Goal: Transaction & Acquisition: Purchase product/service

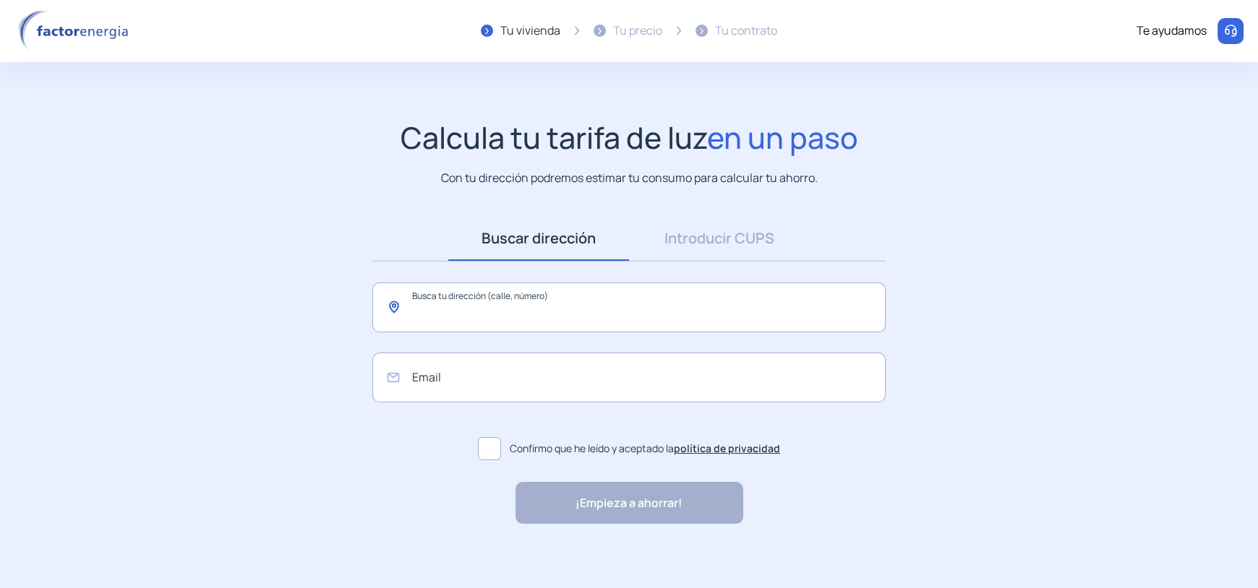
click at [466, 320] on input "text" at bounding box center [628, 308] width 513 height 50
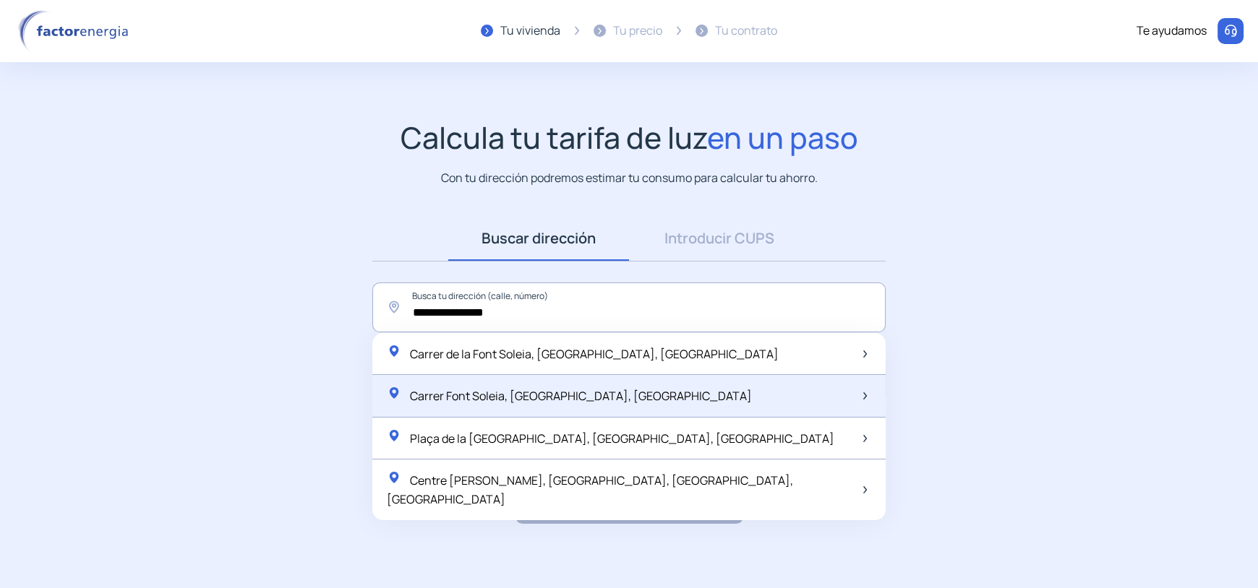
click at [534, 391] on span "Carrer Font Soleia, [GEOGRAPHIC_DATA], [GEOGRAPHIC_DATA]" at bounding box center [581, 396] width 342 height 16
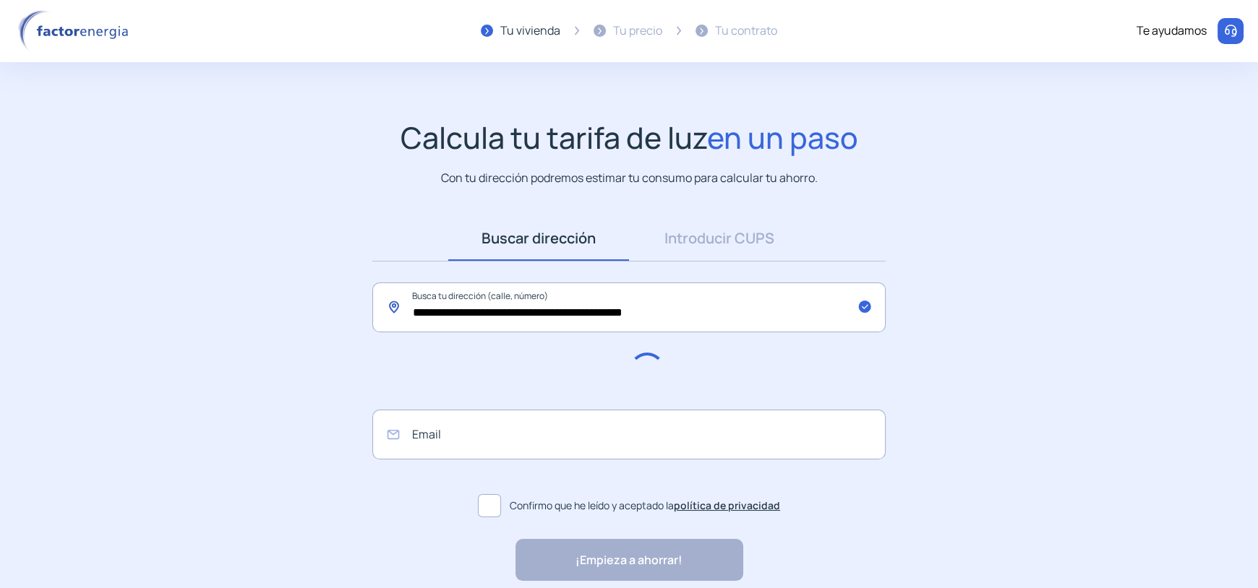
click at [506, 320] on input "**********" at bounding box center [628, 308] width 513 height 50
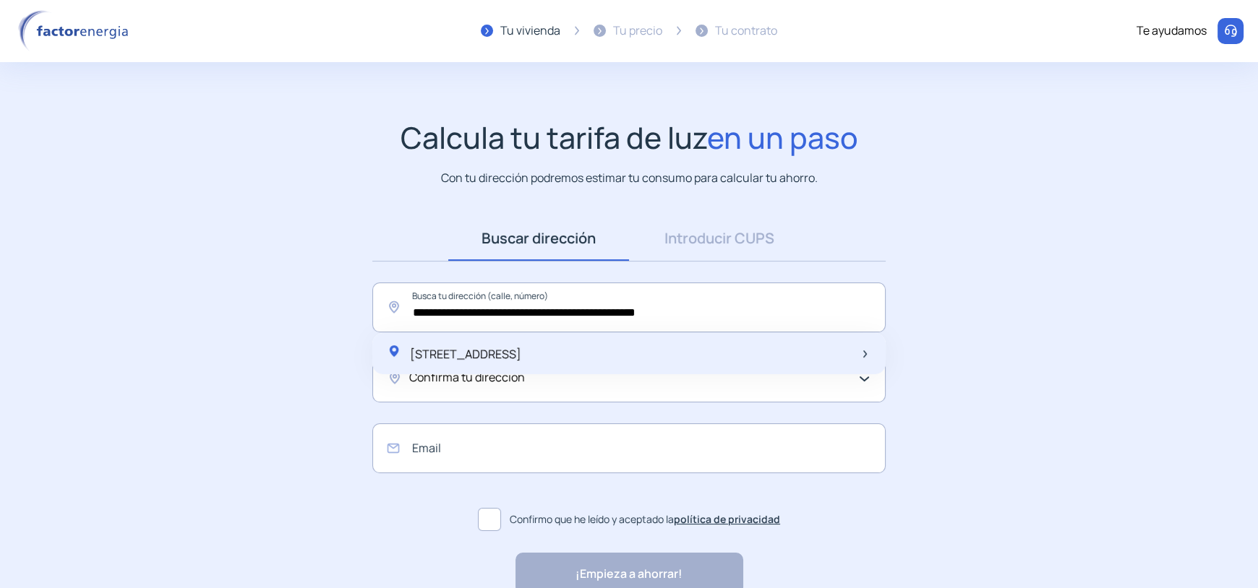
click at [521, 349] on span "[STREET_ADDRESS]" at bounding box center [465, 354] width 111 height 16
type input "**********"
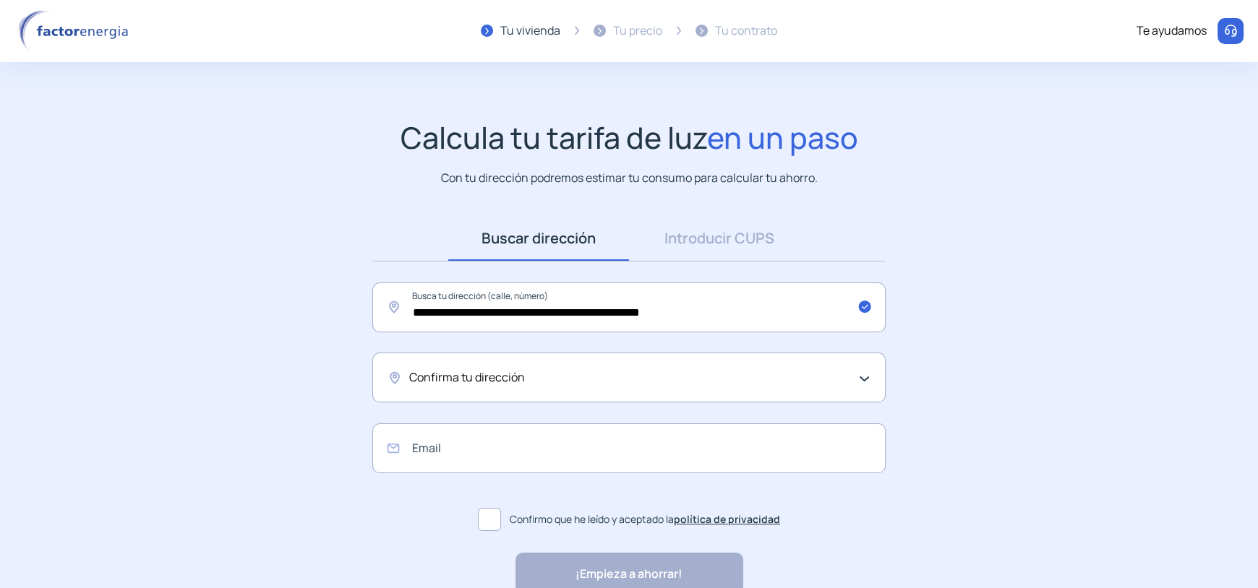
click at [454, 374] on span "Confirma tu dirección" at bounding box center [467, 378] width 116 height 19
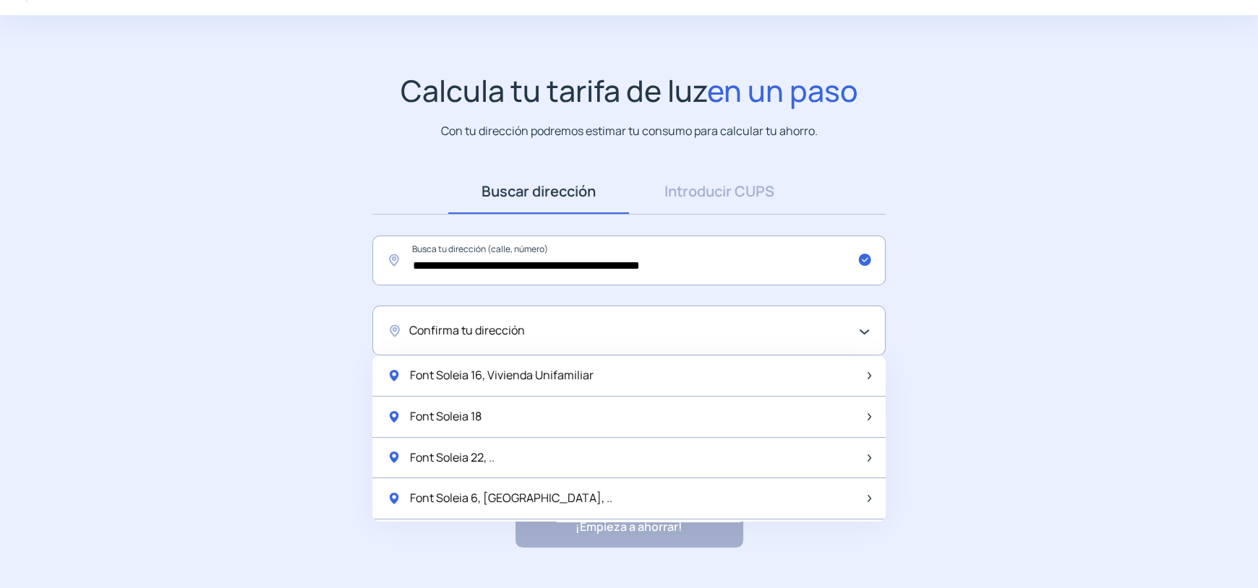
scroll to position [72, 0]
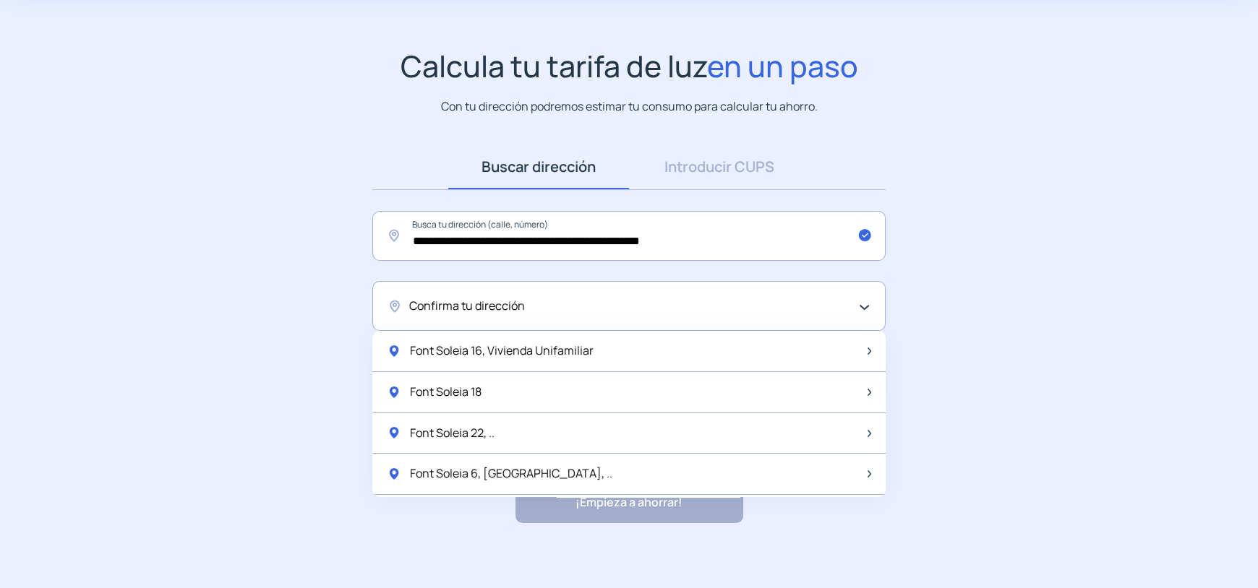
click at [909, 338] on app-search-direction-cups "**********" at bounding box center [629, 286] width 1258 height 476
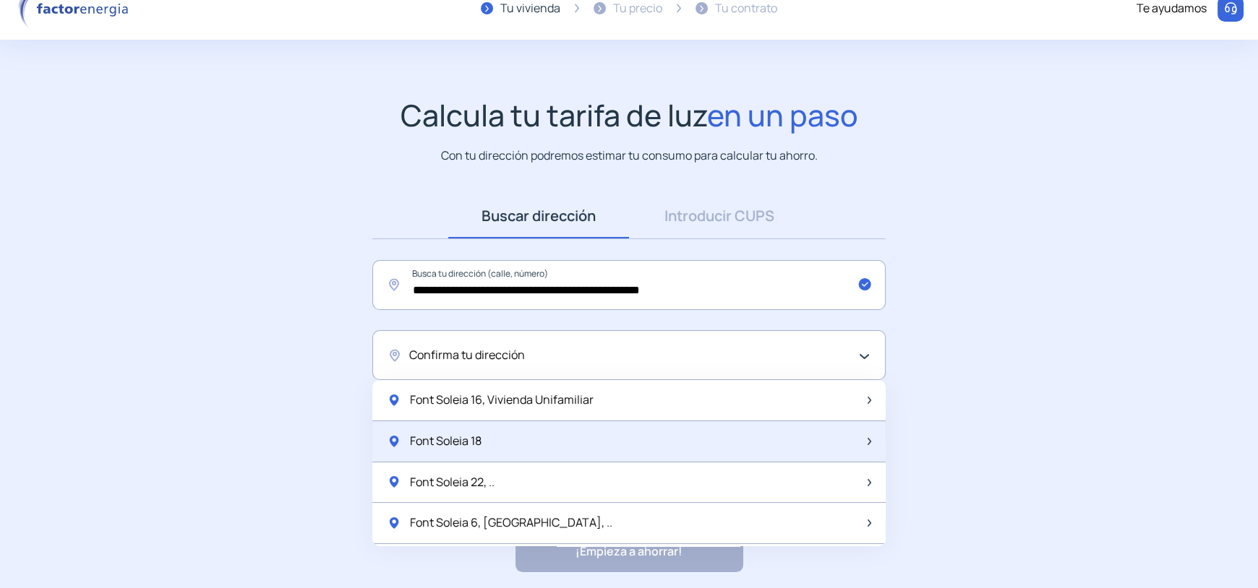
scroll to position [0, 0]
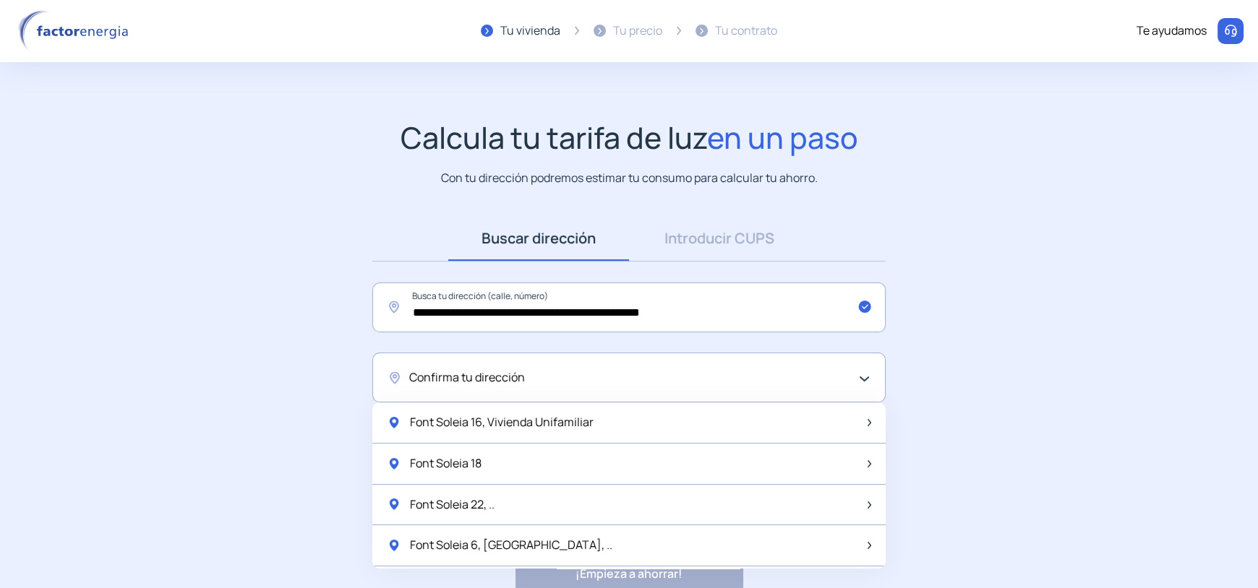
click at [388, 375] on div "Confirma tu dirección" at bounding box center [628, 378] width 513 height 50
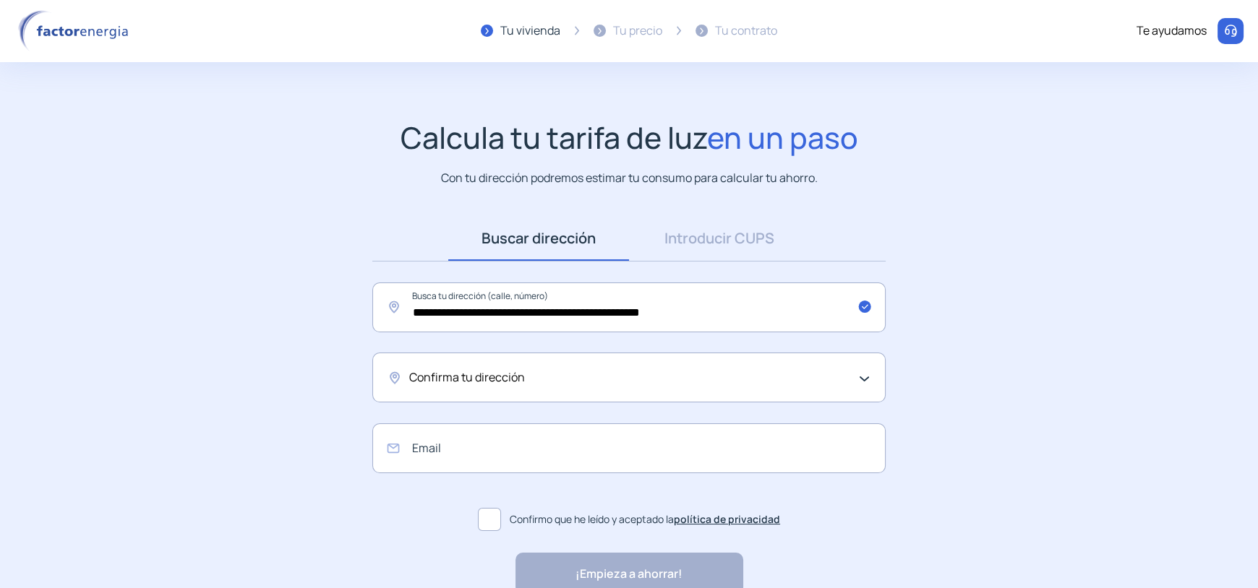
click at [461, 376] on span "Confirma tu dirección" at bounding box center [467, 378] width 116 height 19
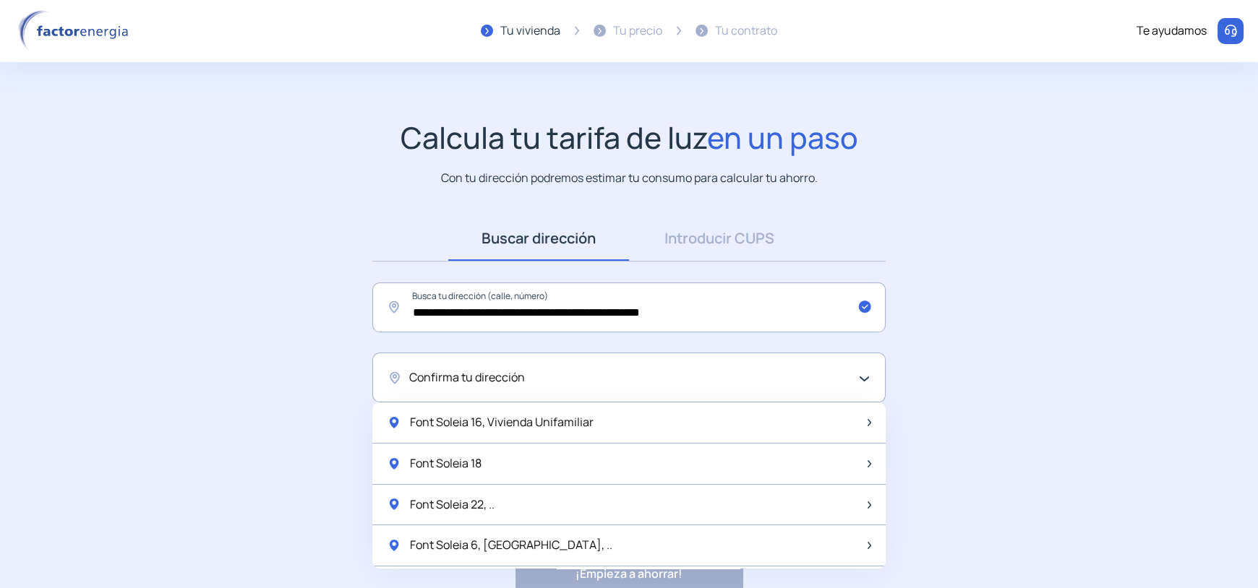
click at [428, 377] on span "Confirma tu dirección" at bounding box center [467, 378] width 116 height 19
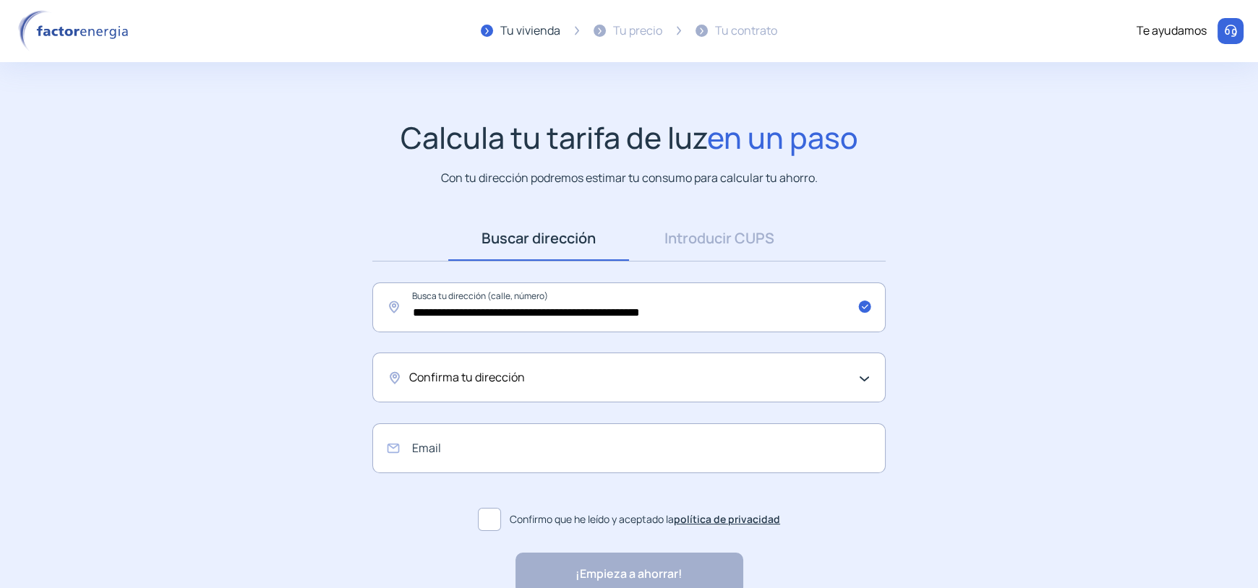
click at [414, 375] on span "Confirma tu dirección" at bounding box center [467, 378] width 116 height 19
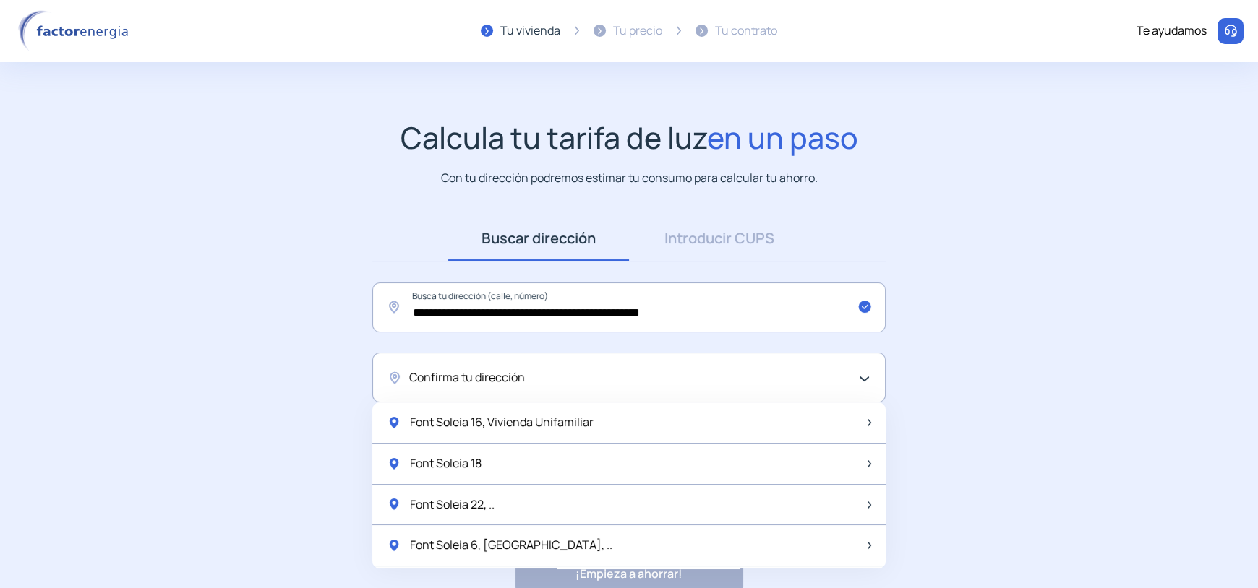
click at [407, 374] on div "Confirma tu dirección" at bounding box center [628, 378] width 513 height 50
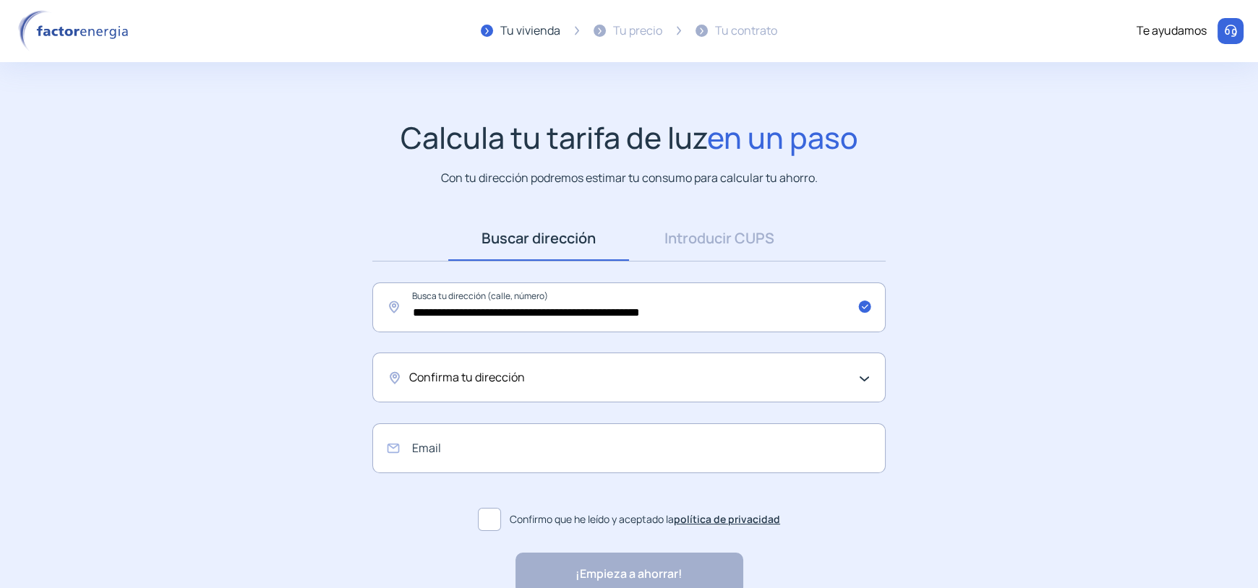
click at [866, 376] on div "Confirma tu dirección" at bounding box center [628, 378] width 513 height 50
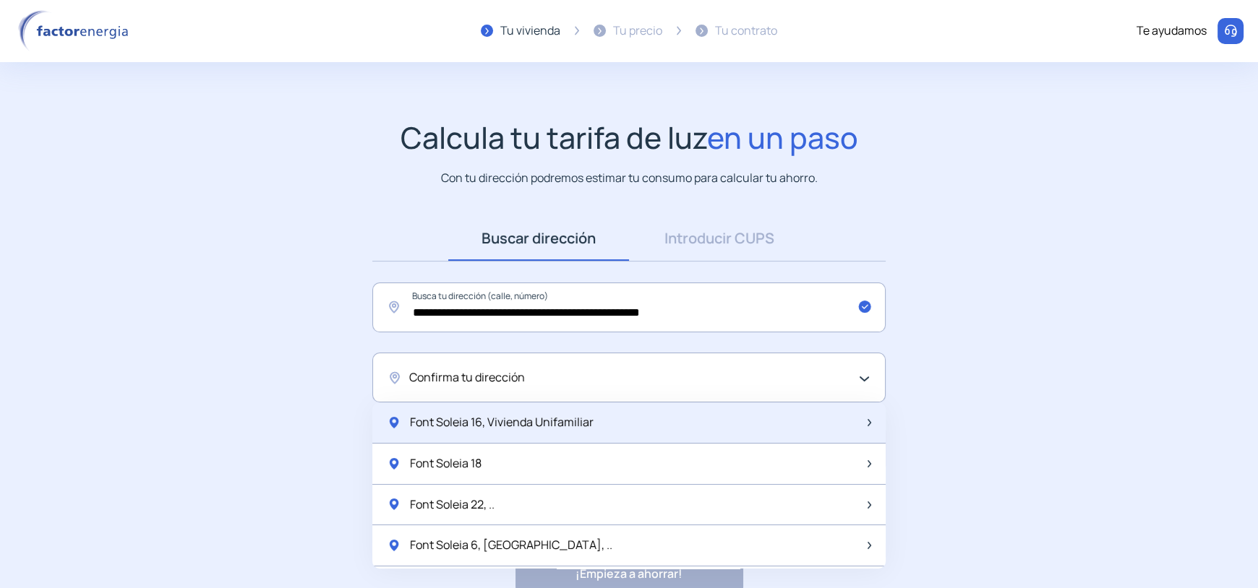
click at [638, 408] on div "Font Soleia 16, Vivienda Unifamiliar" at bounding box center [628, 423] width 513 height 41
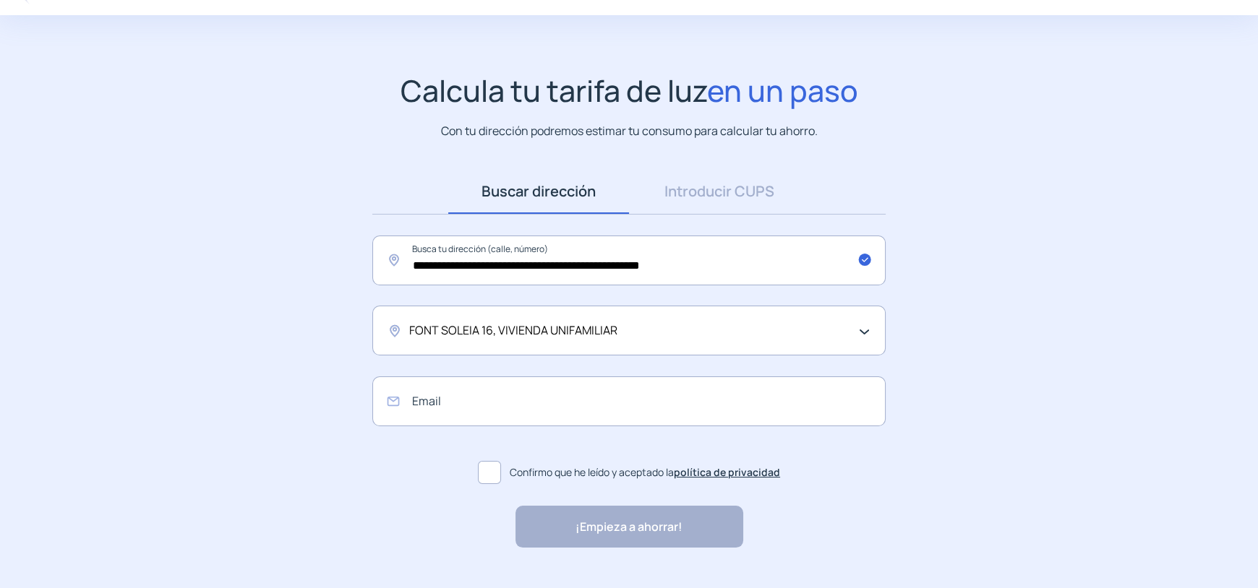
scroll to position [72, 0]
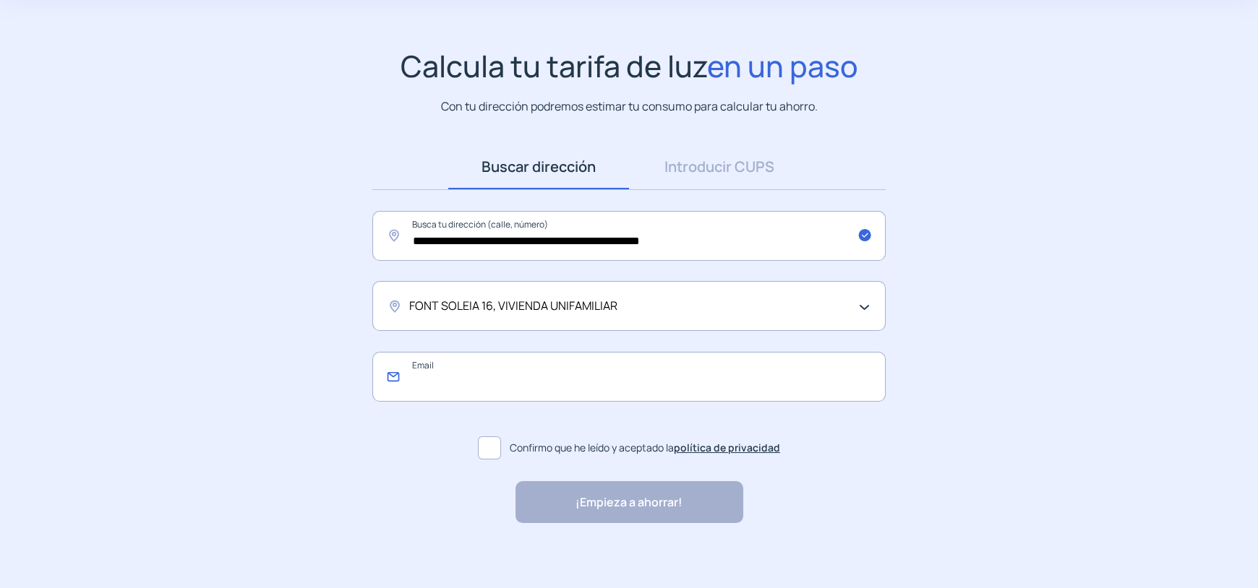
click at [446, 385] on input "email" at bounding box center [628, 377] width 513 height 50
type input "**********"
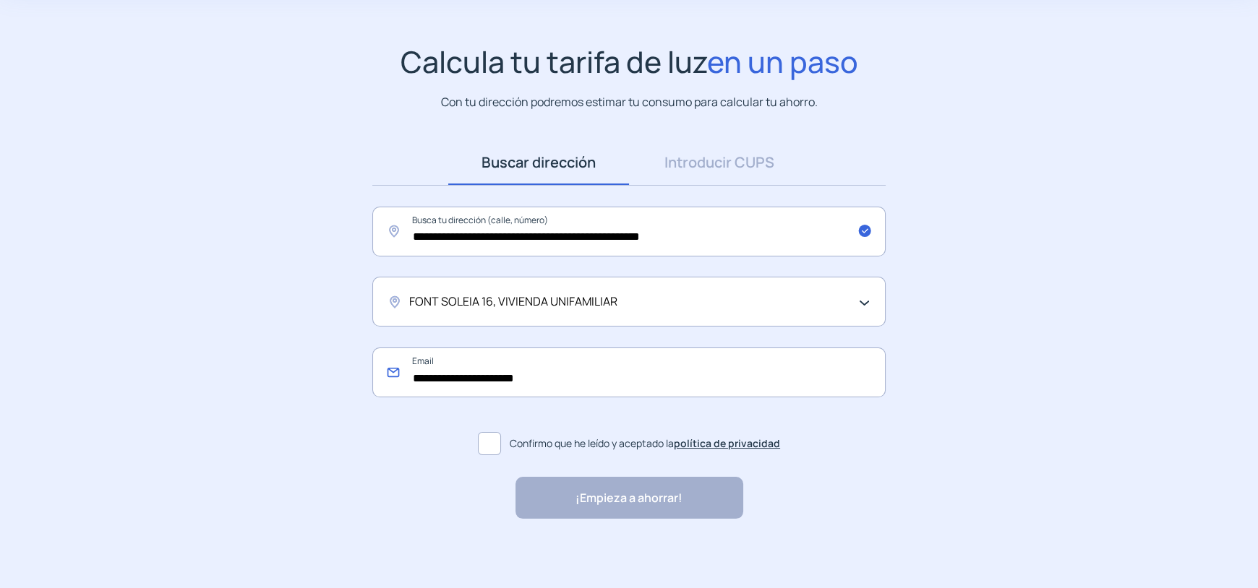
scroll to position [79, 0]
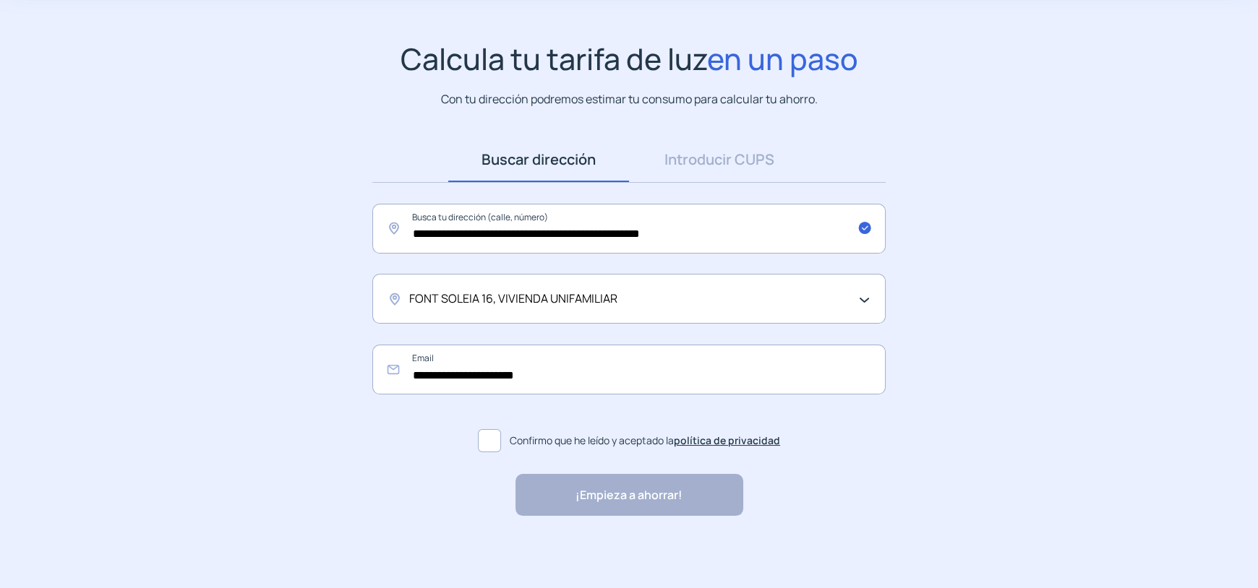
click at [493, 443] on span at bounding box center [489, 440] width 23 height 23
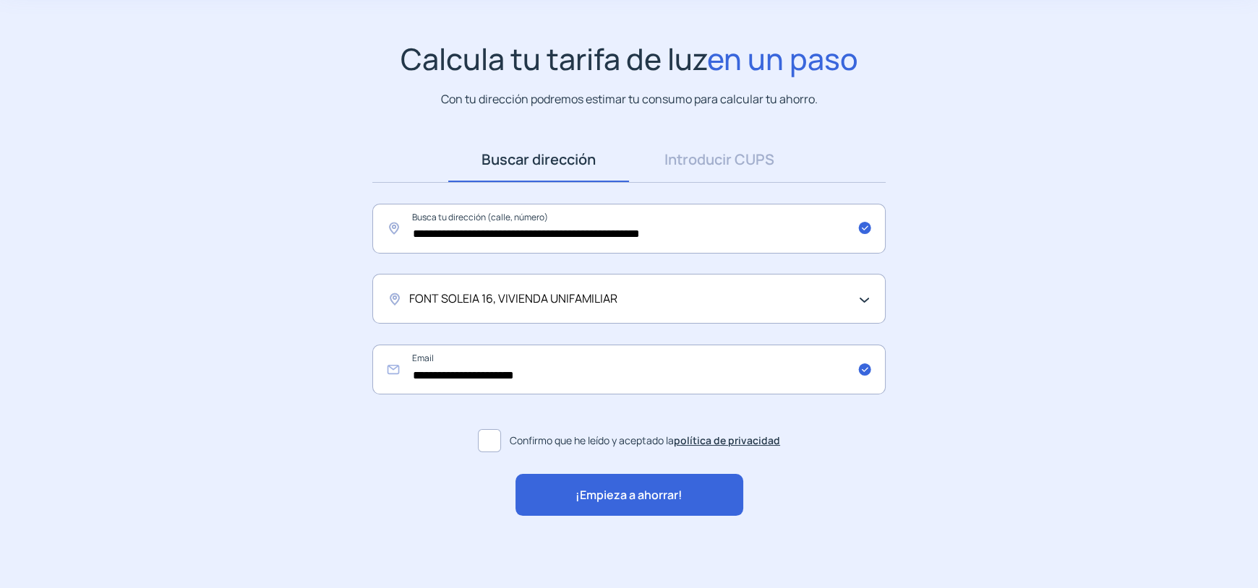
click at [655, 494] on span "¡Empieza a ahorrar!" at bounding box center [628, 496] width 107 height 19
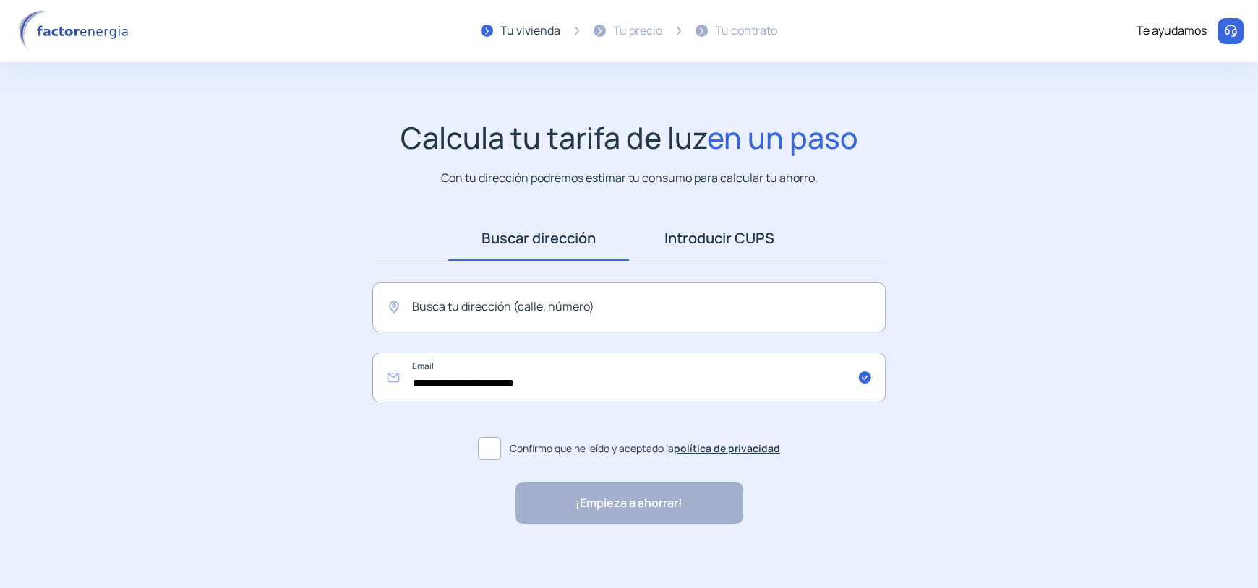
click at [747, 251] on link "Introducir CUPS" at bounding box center [719, 238] width 181 height 45
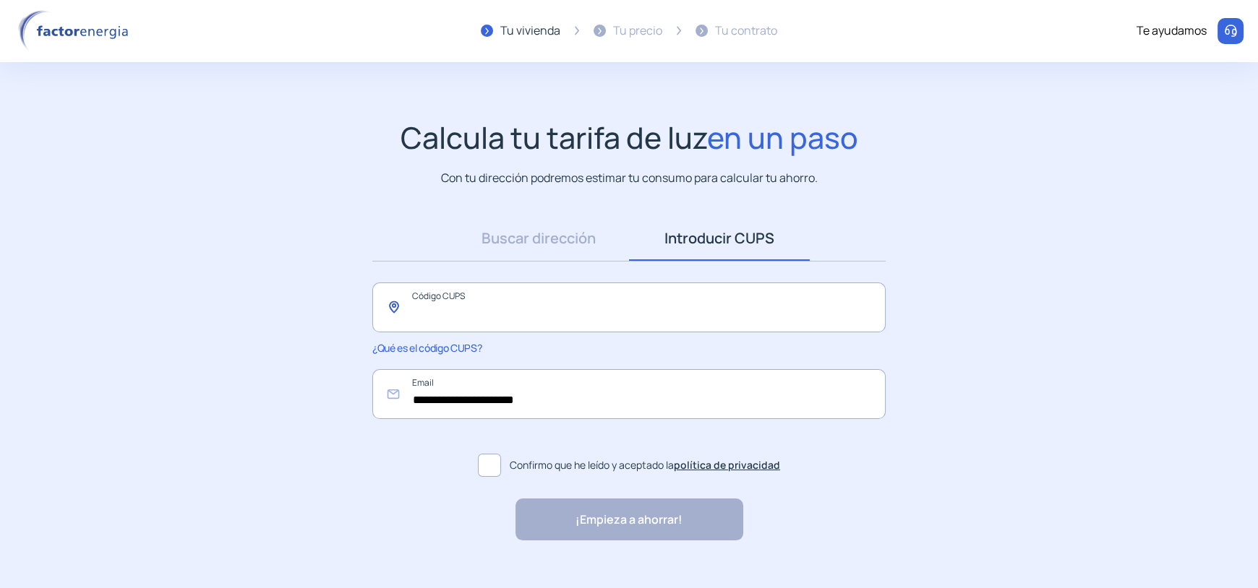
click at [510, 323] on input "text" at bounding box center [628, 308] width 513 height 50
paste input "**********"
type input "**********"
click at [930, 357] on app-search-direction-cups "**********" at bounding box center [629, 330] width 1258 height 421
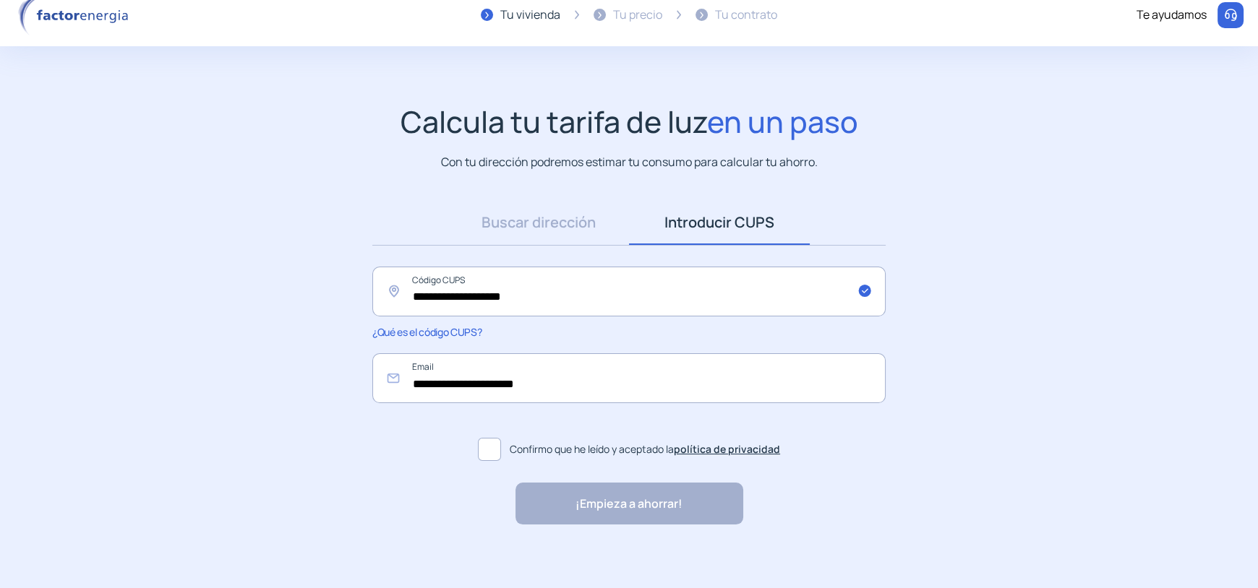
scroll to position [25, 0]
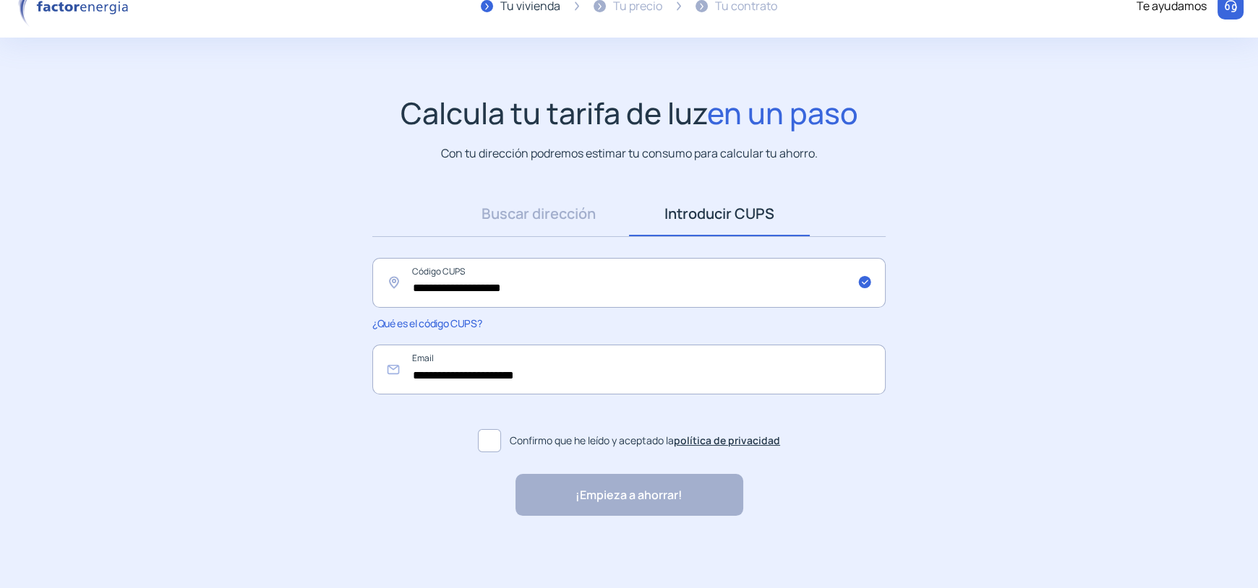
click at [492, 440] on span at bounding box center [489, 440] width 23 height 23
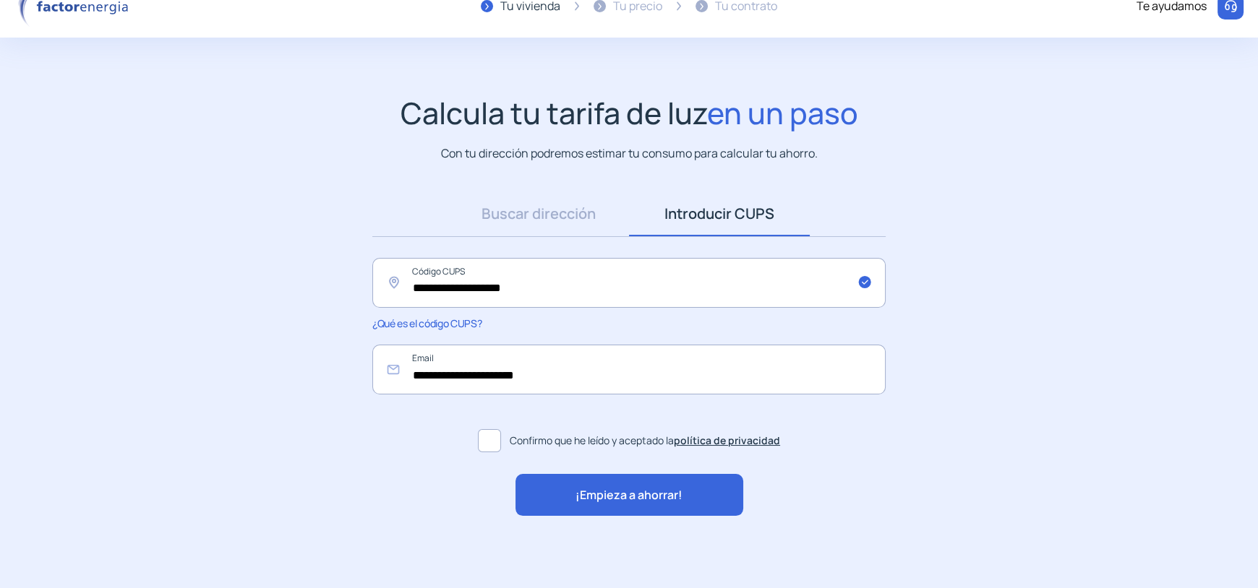
click at [625, 487] on span "¡Empieza a ahorrar!" at bounding box center [628, 496] width 107 height 19
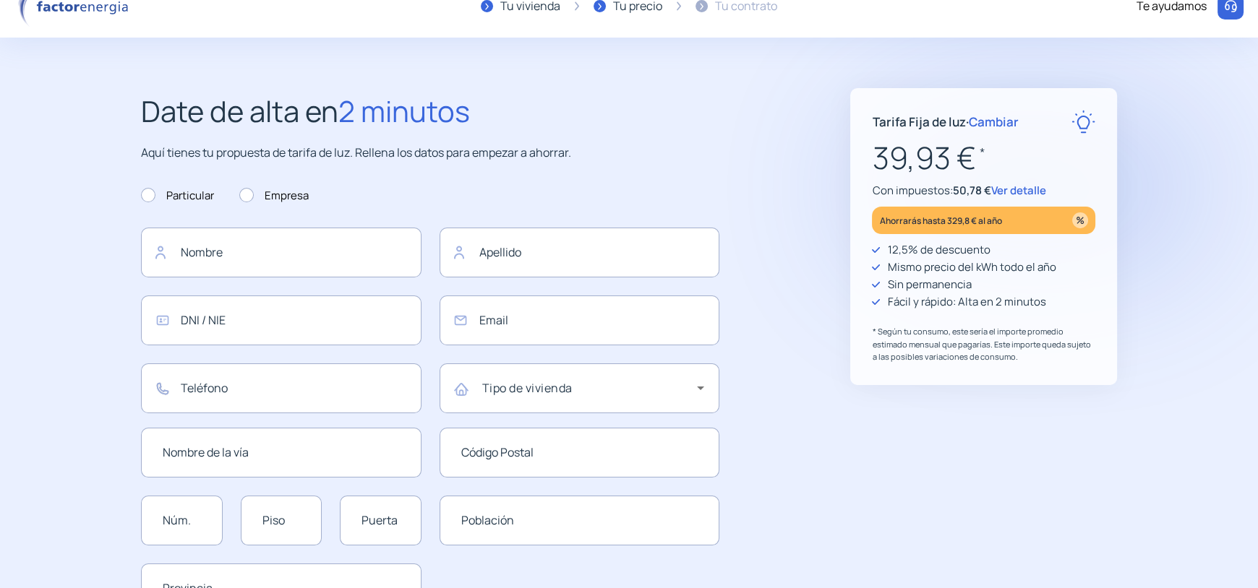
type input "**********"
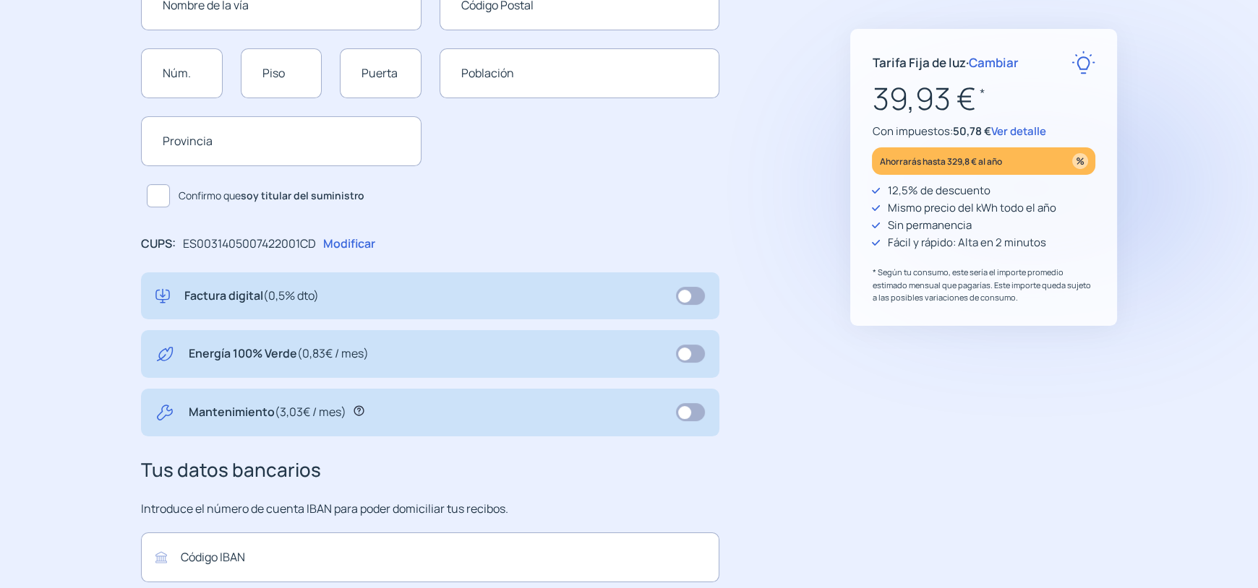
scroll to position [463, 0]
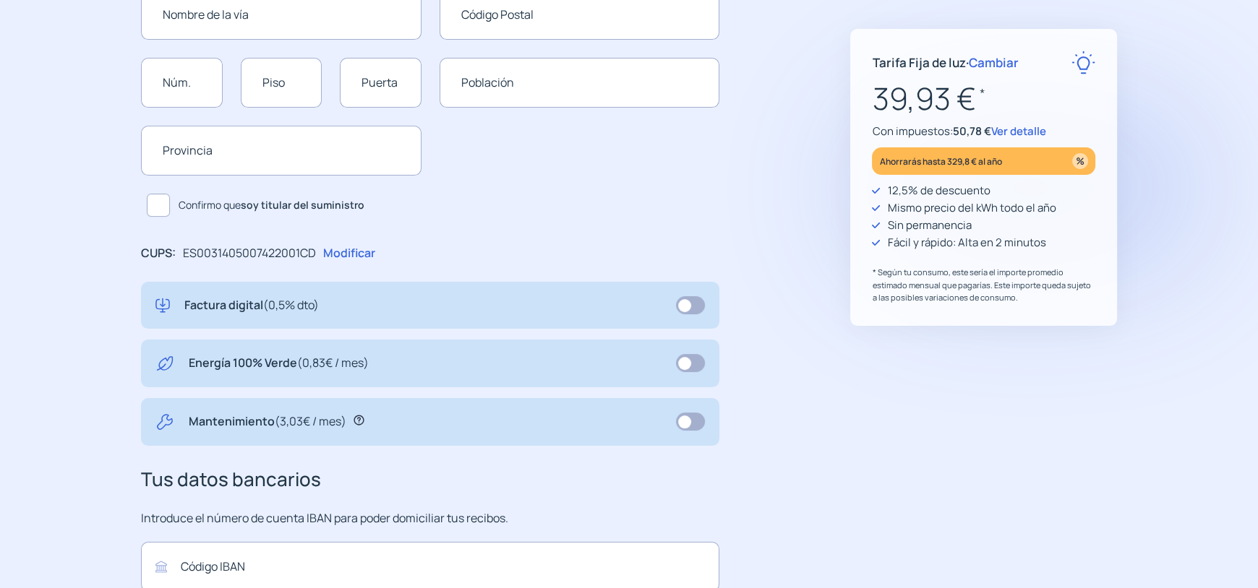
click at [1016, 127] on span "Ver detalle" at bounding box center [1017, 131] width 55 height 15
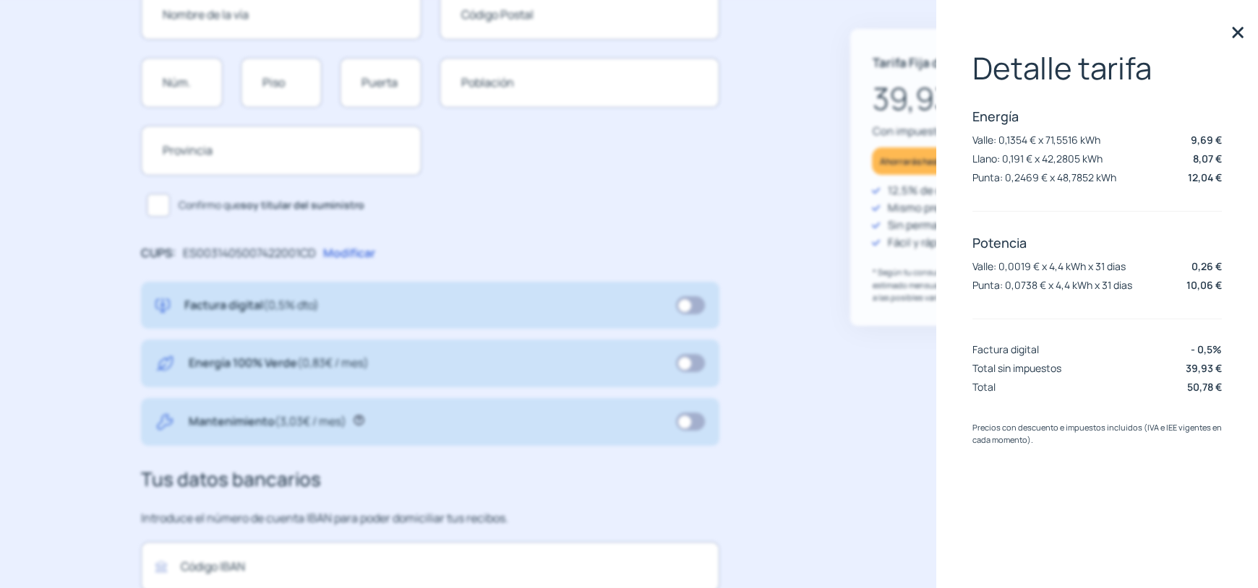
click at [1240, 31] on img at bounding box center [1238, 33] width 22 height 22
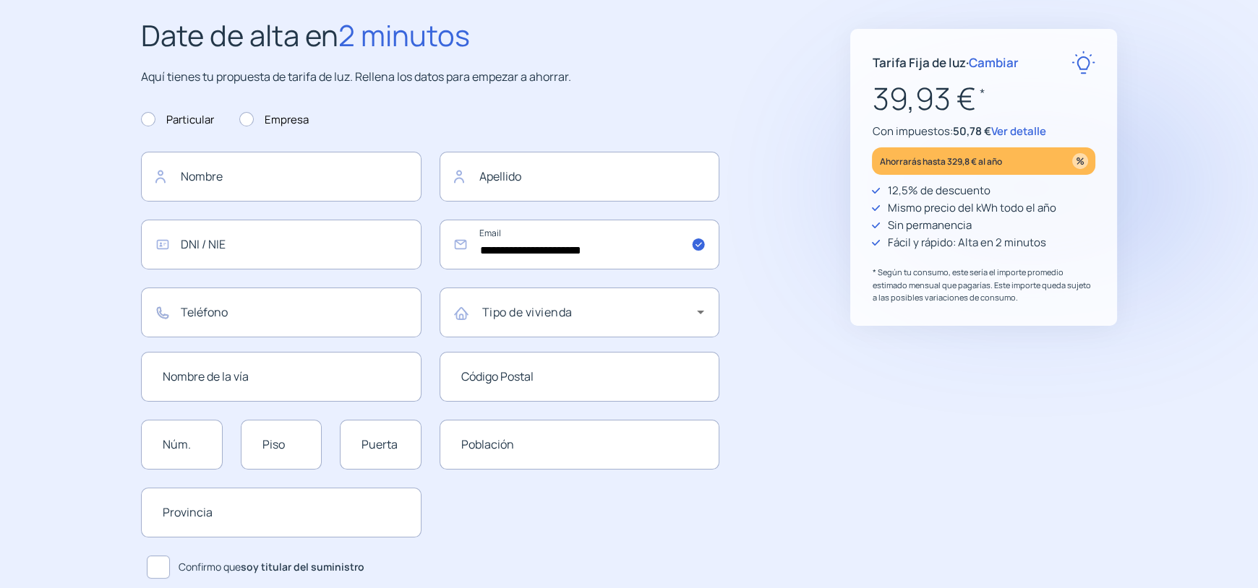
scroll to position [28, 0]
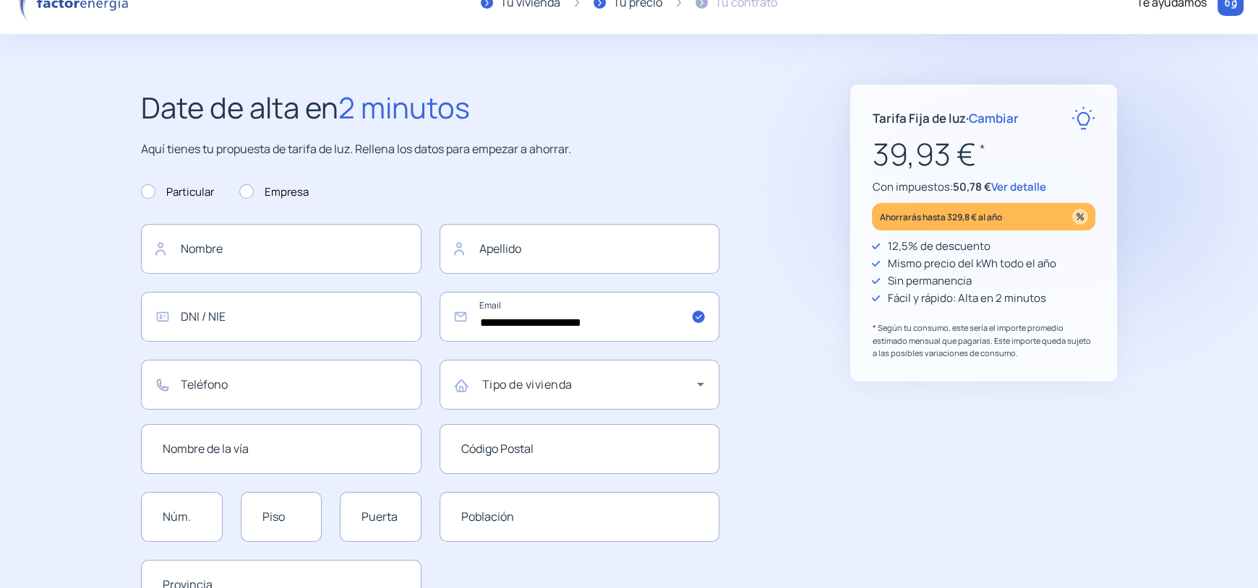
click at [998, 114] on span "Cambiar" at bounding box center [993, 118] width 50 height 17
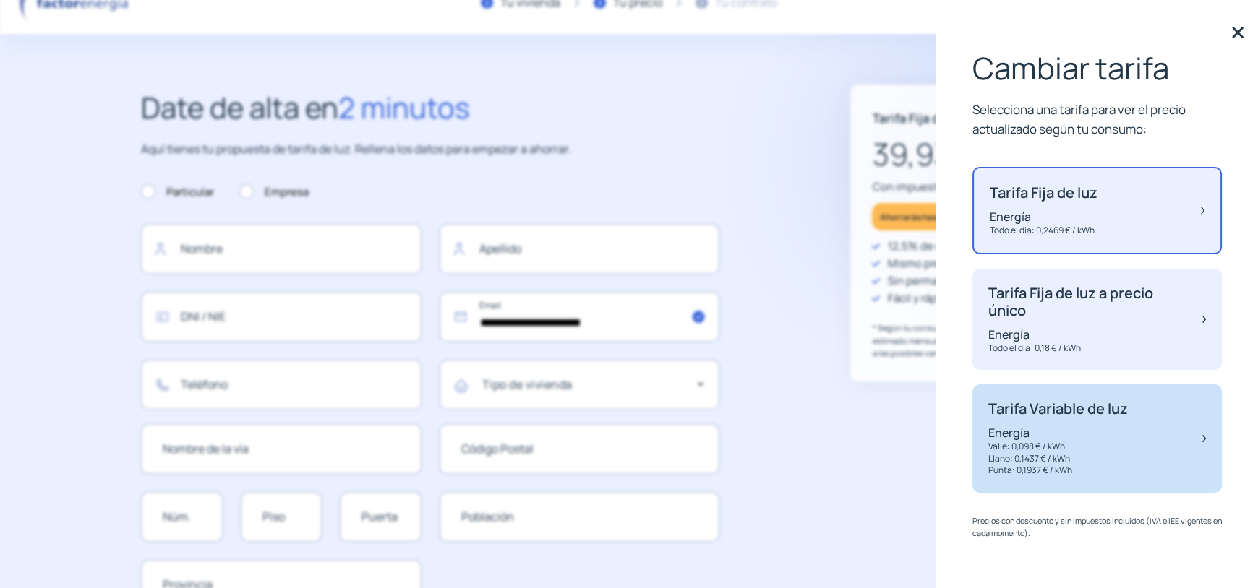
click at [1204, 442] on img at bounding box center [1204, 439] width 4 height 77
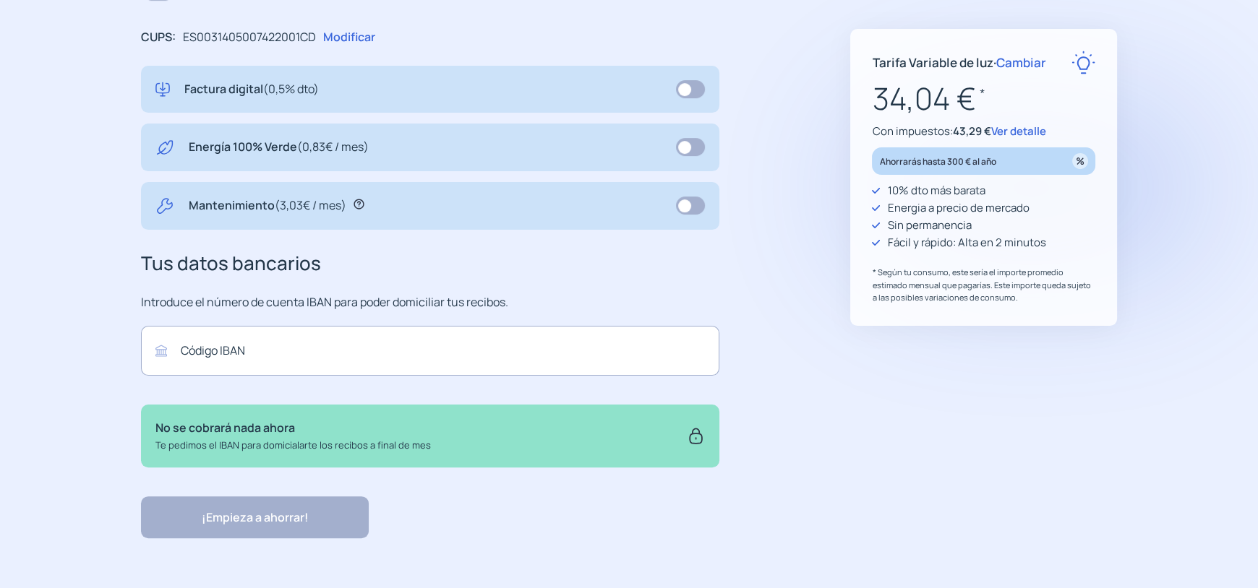
scroll to position [534, 0]
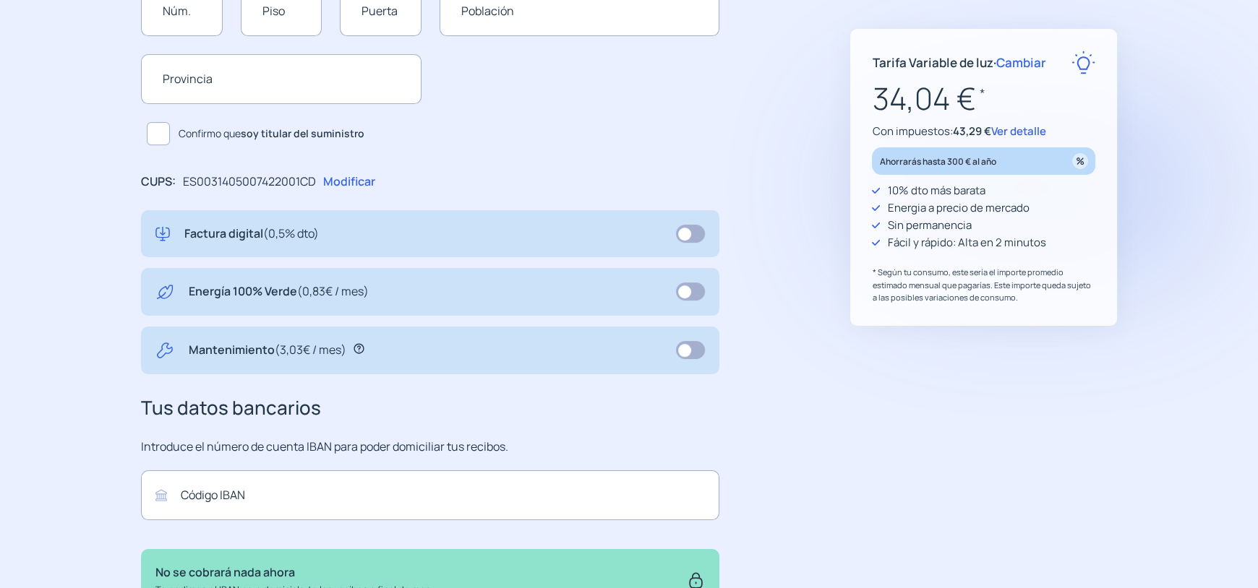
click at [1035, 62] on span "Cambiar" at bounding box center [1021, 62] width 50 height 17
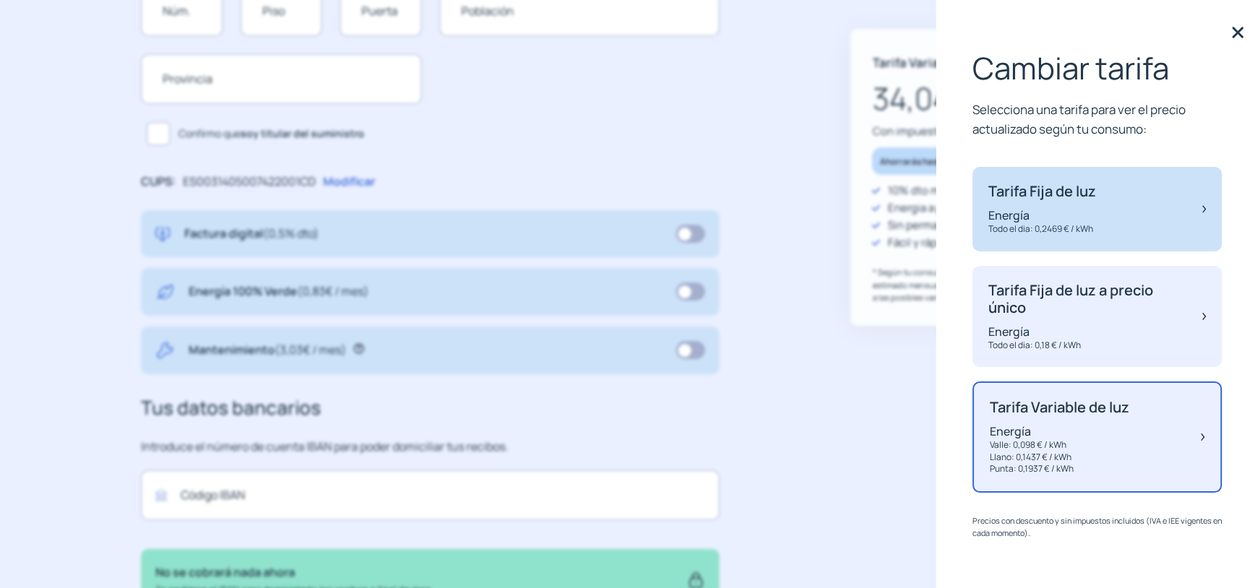
click at [1081, 194] on p "Tarifa Fija de luz" at bounding box center [1042, 191] width 108 height 17
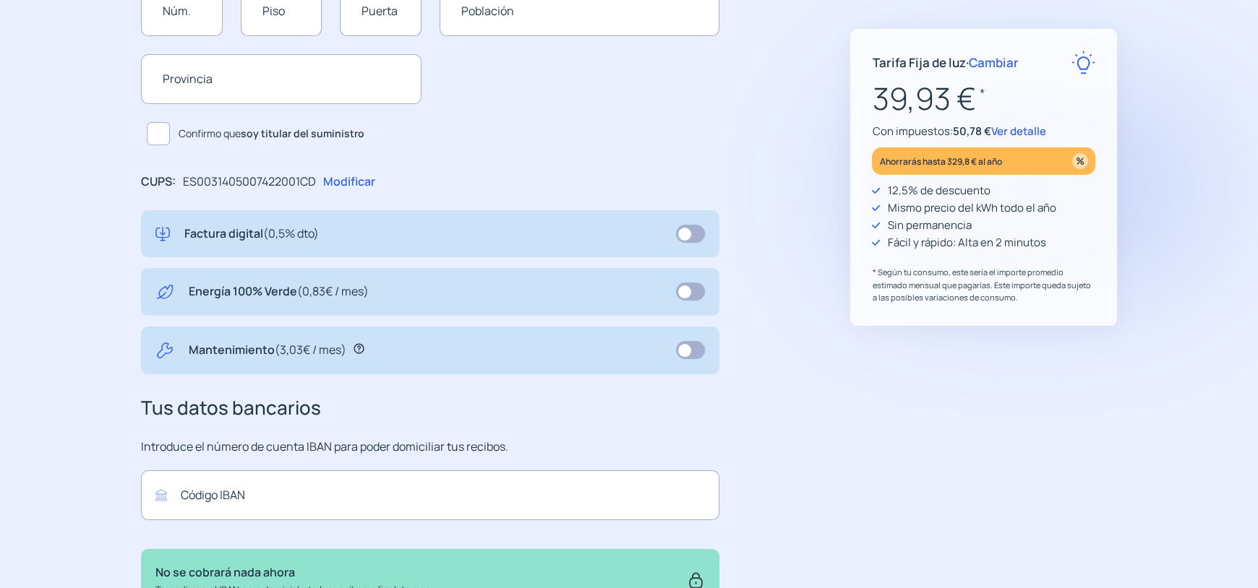
click at [868, 351] on div ""Rapidez y buen trato al cliente"" at bounding box center [983, 362] width 267 height 36
